Goal: Task Accomplishment & Management: Use online tool/utility

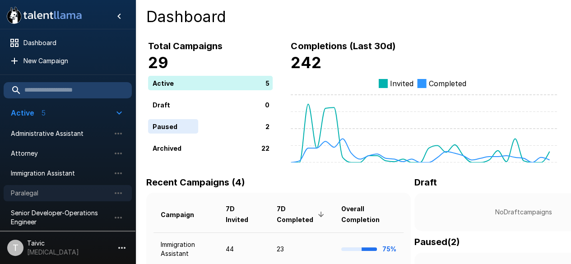
click at [84, 186] on div "Paralegal" at bounding box center [68, 193] width 128 height 16
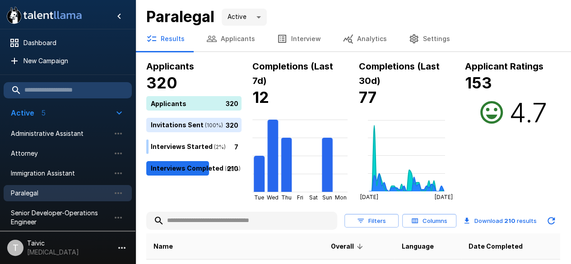
click at [201, 221] on input "text" at bounding box center [241, 221] width 191 height 16
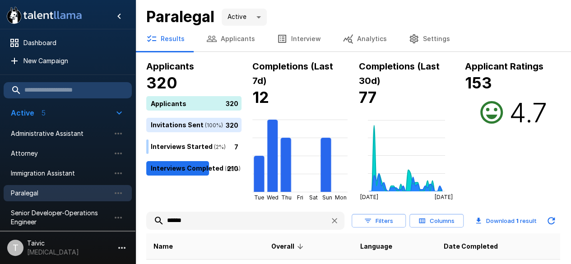
drag, startPoint x: 566, startPoint y: 179, endPoint x: 564, endPoint y: 207, distance: 27.6
click at [564, 207] on div ".st0{fill:#FFFFFF;} .st1{fill:#76a4ed;} Dashboard New Campaign Active 5 Adminis…" at bounding box center [353, 159] width 436 height 319
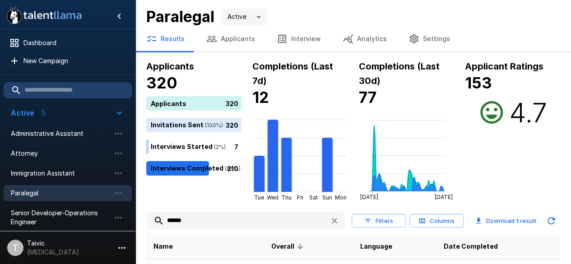
scroll to position [54, 0]
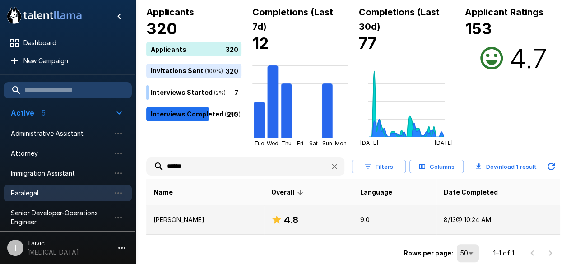
type input "******"
click at [437, 229] on td "9.0" at bounding box center [395, 219] width 84 height 29
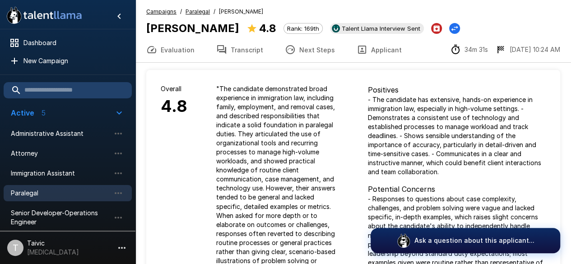
click at [336, 131] on p "" The candidate demonstrated broad experience in immigration law, including fam…" at bounding box center [277, 179] width 123 height 190
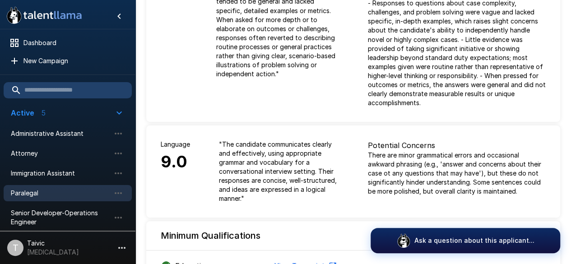
scroll to position [135, 0]
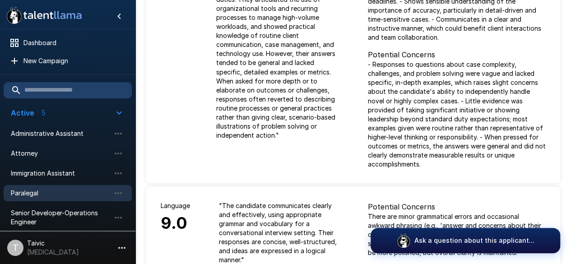
drag, startPoint x: 568, startPoint y: 46, endPoint x: 560, endPoint y: 20, distance: 26.4
